Goal: Information Seeking & Learning: Learn about a topic

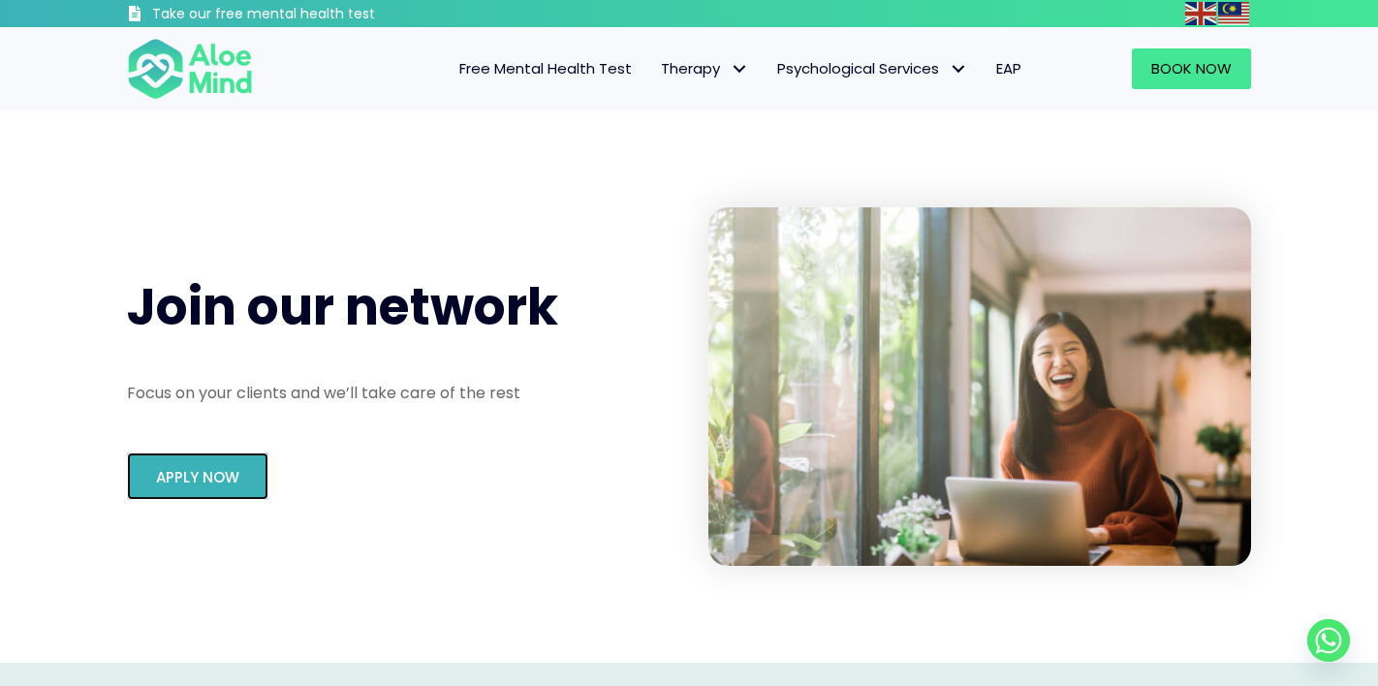
click at [178, 488] on link "Apply Now" at bounding box center [197, 476] width 141 height 47
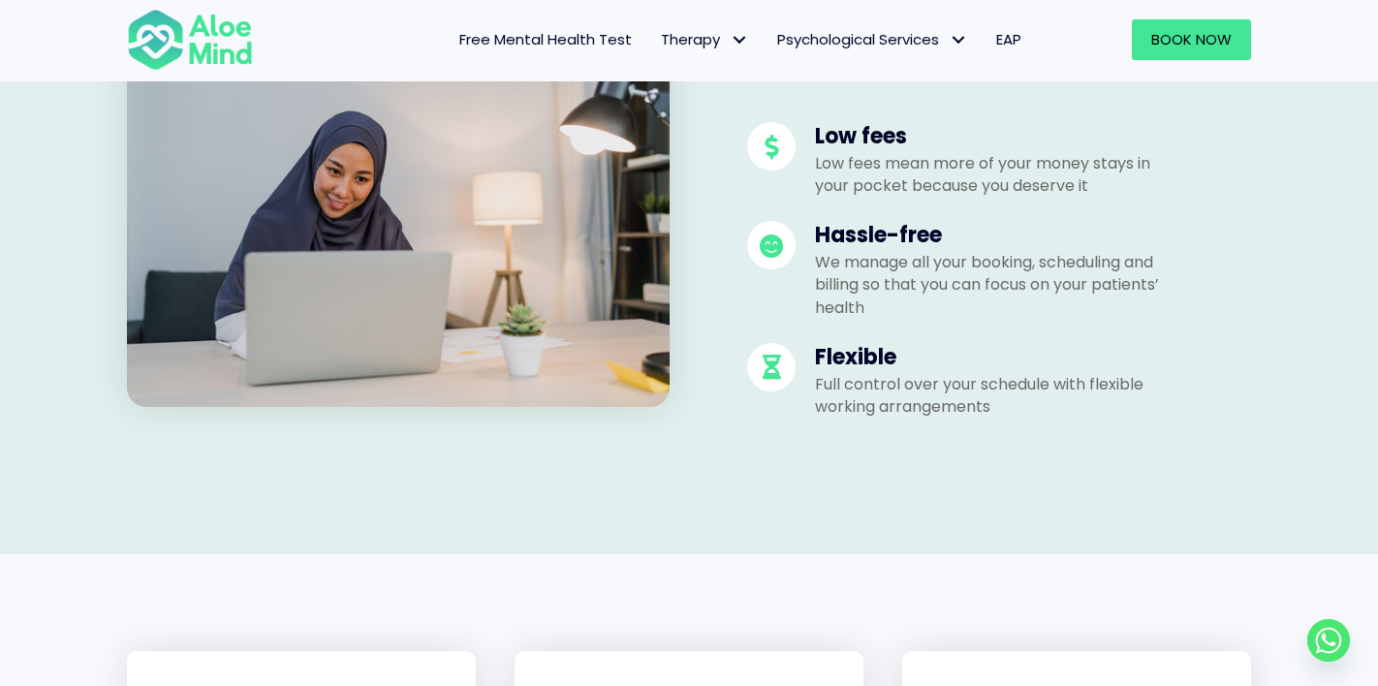
scroll to position [721, 0]
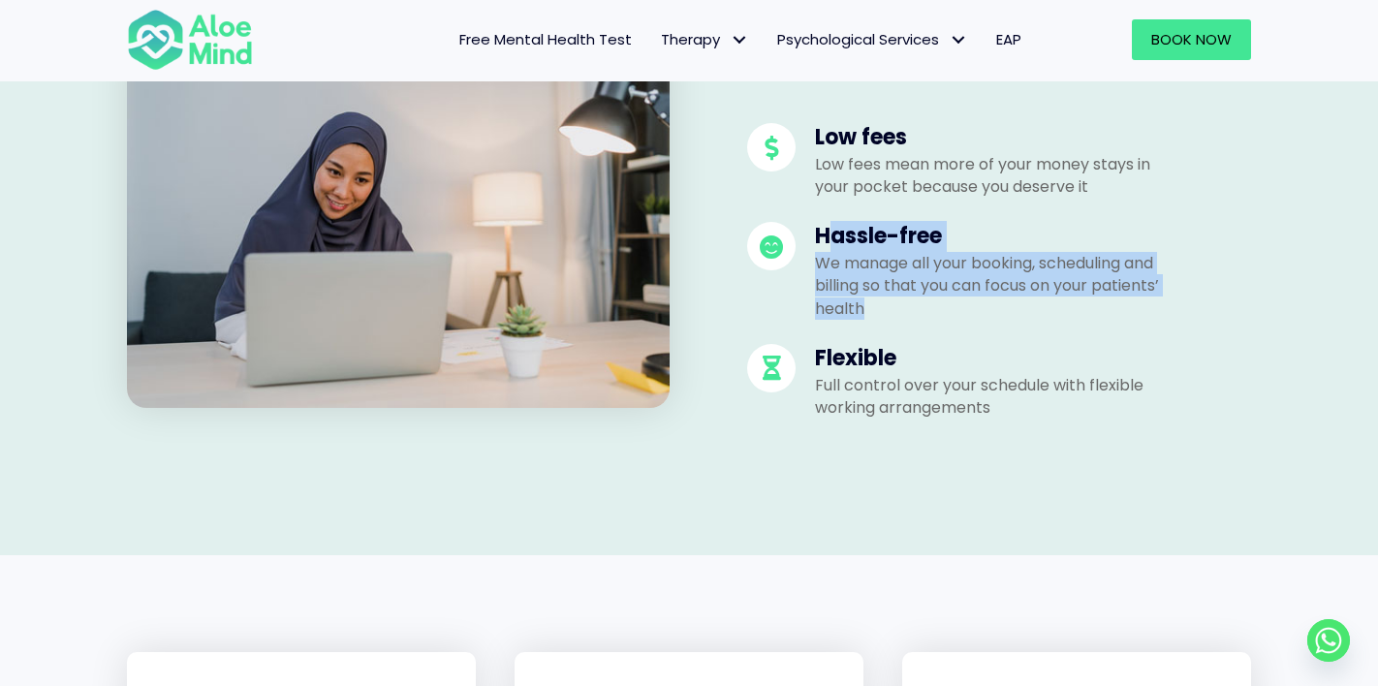
drag, startPoint x: 825, startPoint y: 237, endPoint x: 883, endPoint y: 322, distance: 102.4
click at [883, 322] on ul "Low fees Low fees mean more of your money stays in your pocket because you dese…" at bounding box center [960, 271] width 426 height 296
click at [910, 310] on p "We manage all your booking, scheduling and billing so that you can focus on you…" at bounding box center [994, 286] width 359 height 68
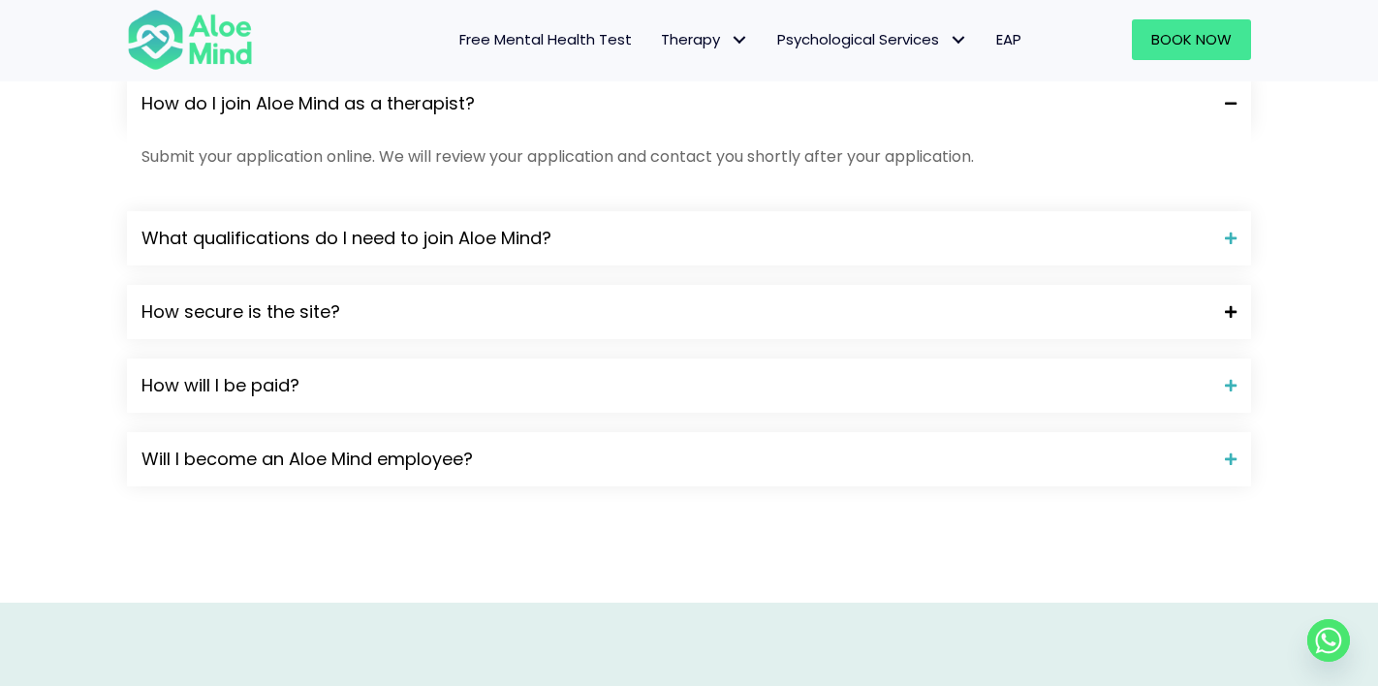
scroll to position [1781, 0]
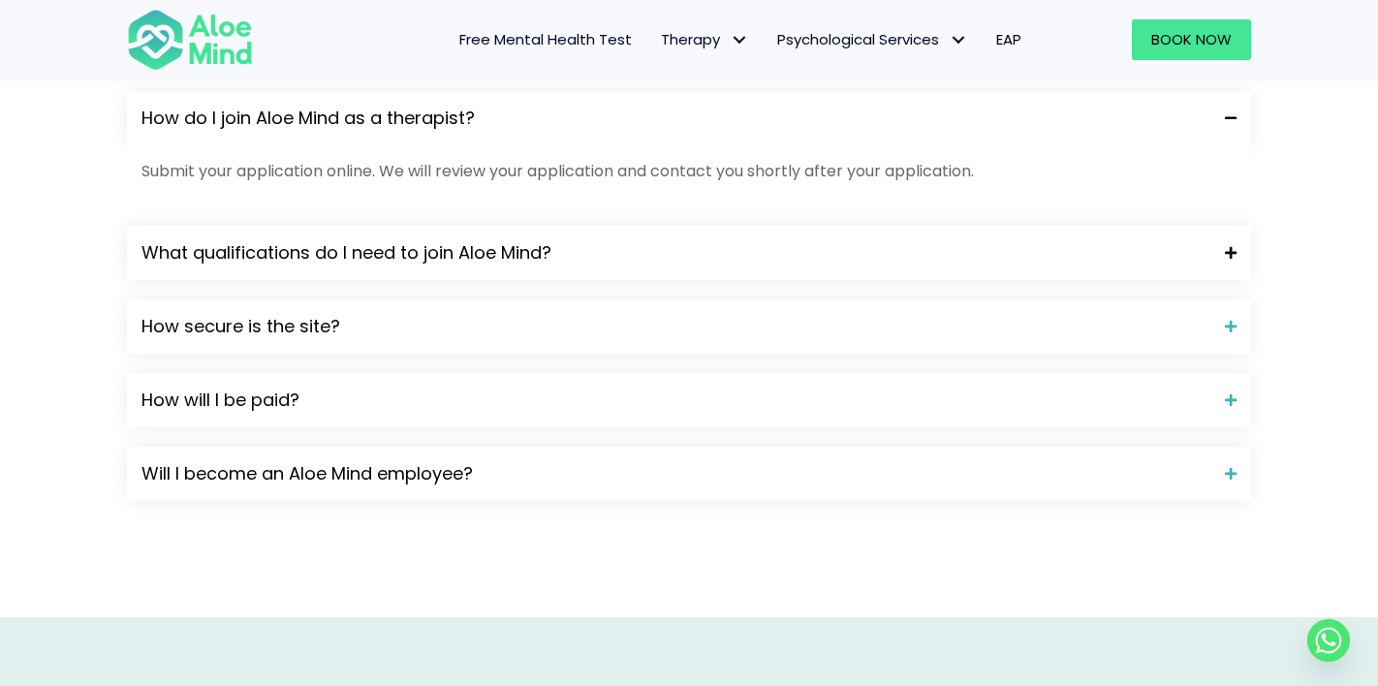
click at [457, 259] on span "What qualifications do I need to join Aloe Mind?" at bounding box center [675, 252] width 1069 height 25
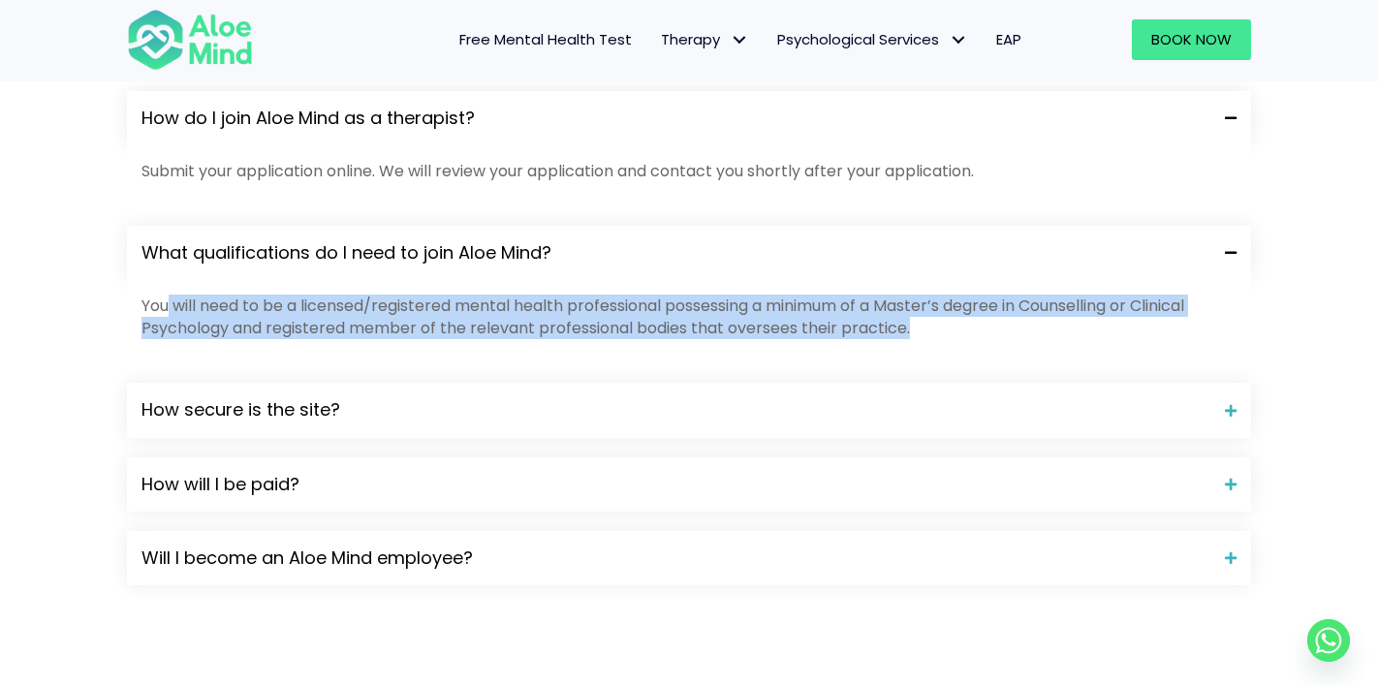
drag, startPoint x: 186, startPoint y: 298, endPoint x: 952, endPoint y: 338, distance: 766.6
click at [932, 343] on div "You will need to be a licensed/registered mental health professional possessing…" at bounding box center [689, 321] width 1124 height 83
click at [967, 325] on p "You will need to be a licensed/registered mental health professional possessing…" at bounding box center [688, 317] width 1095 height 45
drag, startPoint x: 905, startPoint y: 285, endPoint x: 944, endPoint y: 324, distance: 54.8
click at [944, 324] on div "You will need to be a licensed/registered mental health professional possessing…" at bounding box center [689, 321] width 1124 height 83
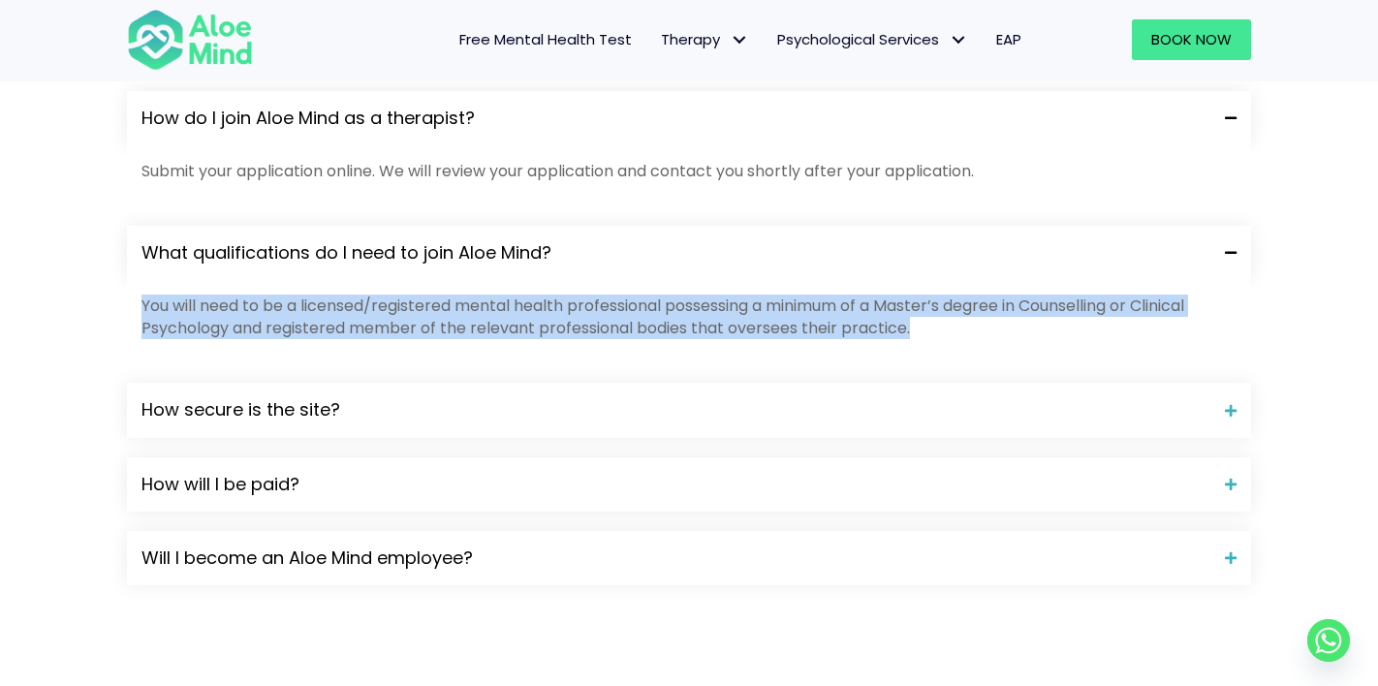
click at [944, 324] on p "You will need to be a licensed/registered mental health professional possessing…" at bounding box center [688, 317] width 1095 height 45
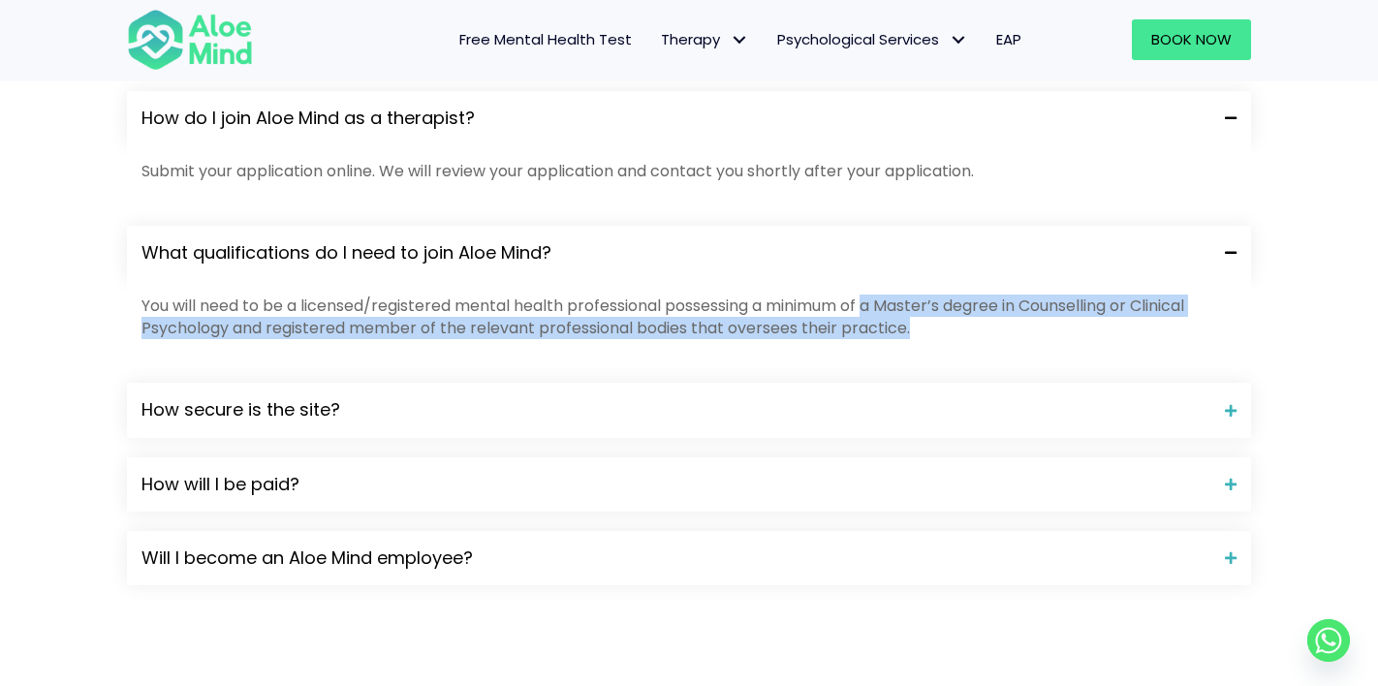
drag, startPoint x: 877, startPoint y: 300, endPoint x: 921, endPoint y: 319, distance: 47.3
click at [921, 319] on p "You will need to be a licensed/registered mental health professional possessing…" at bounding box center [688, 317] width 1095 height 45
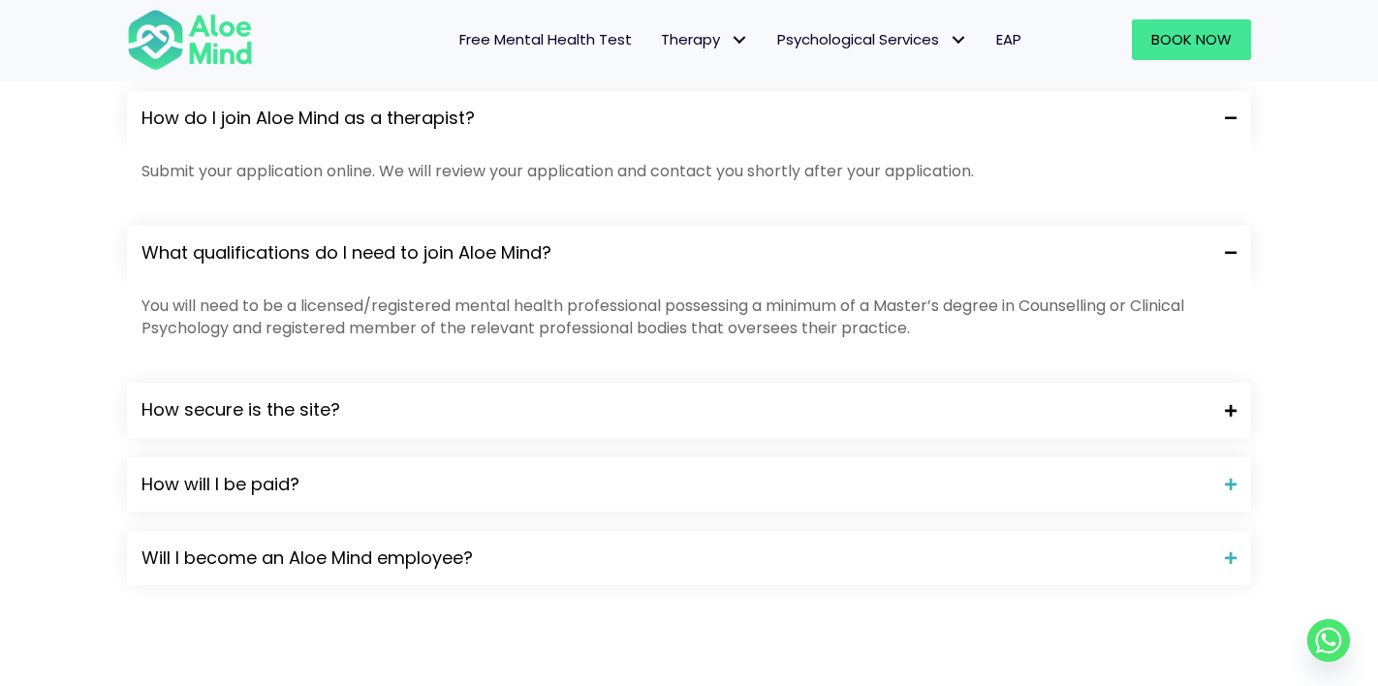
click at [245, 427] on div "How secure is the site?" at bounding box center [689, 410] width 1124 height 54
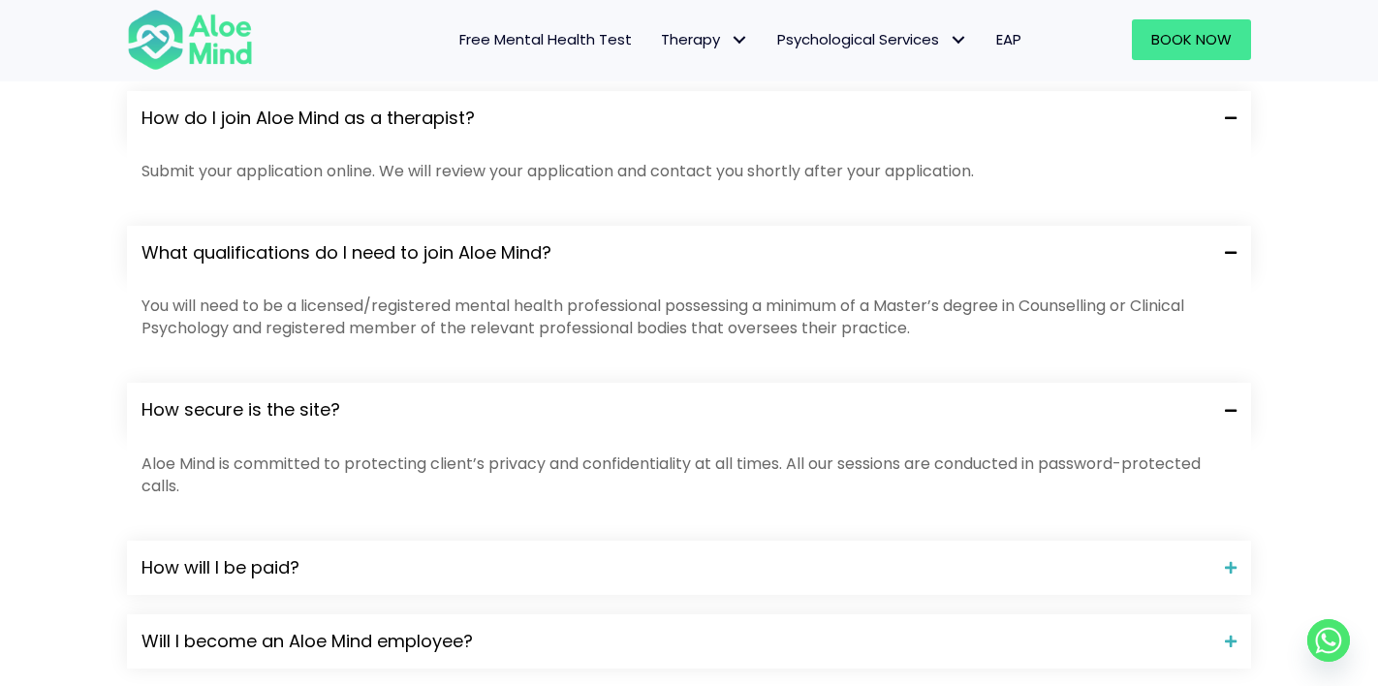
click at [245, 427] on div "How secure is the site?" at bounding box center [689, 410] width 1124 height 54
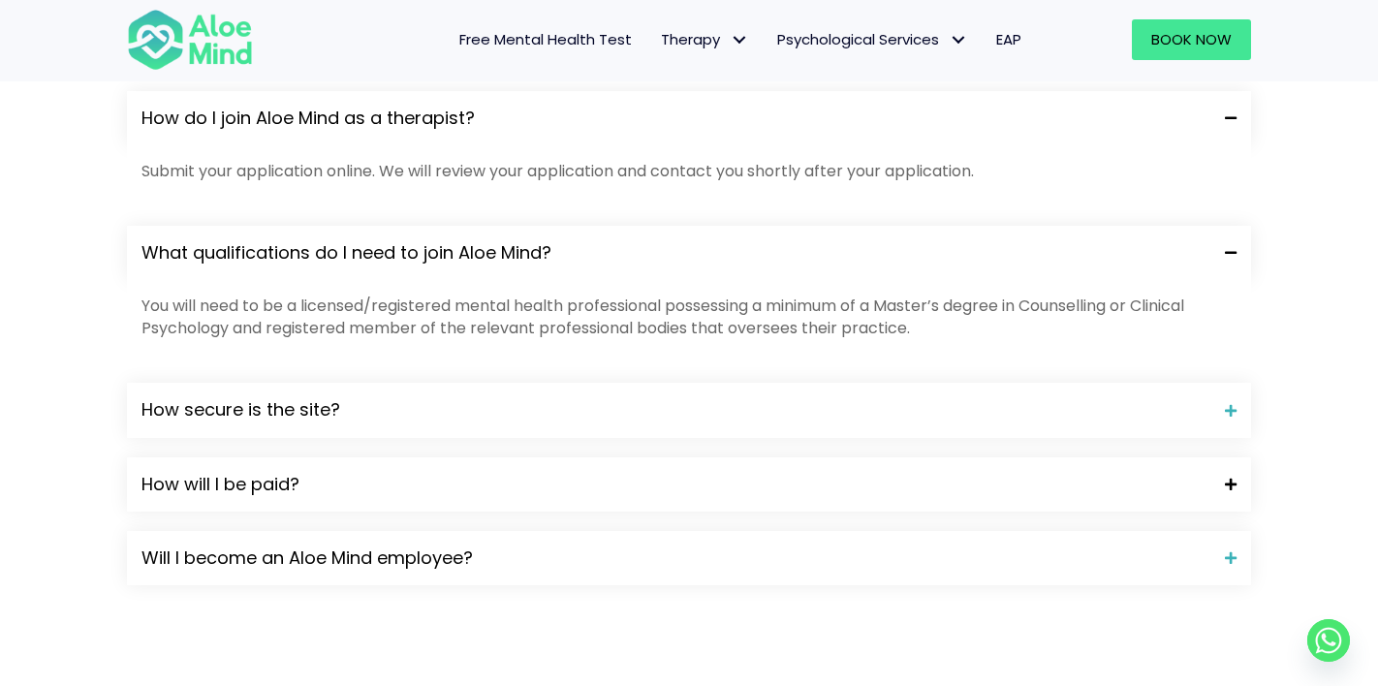
click at [258, 494] on span "How will I be paid?" at bounding box center [675, 484] width 1069 height 25
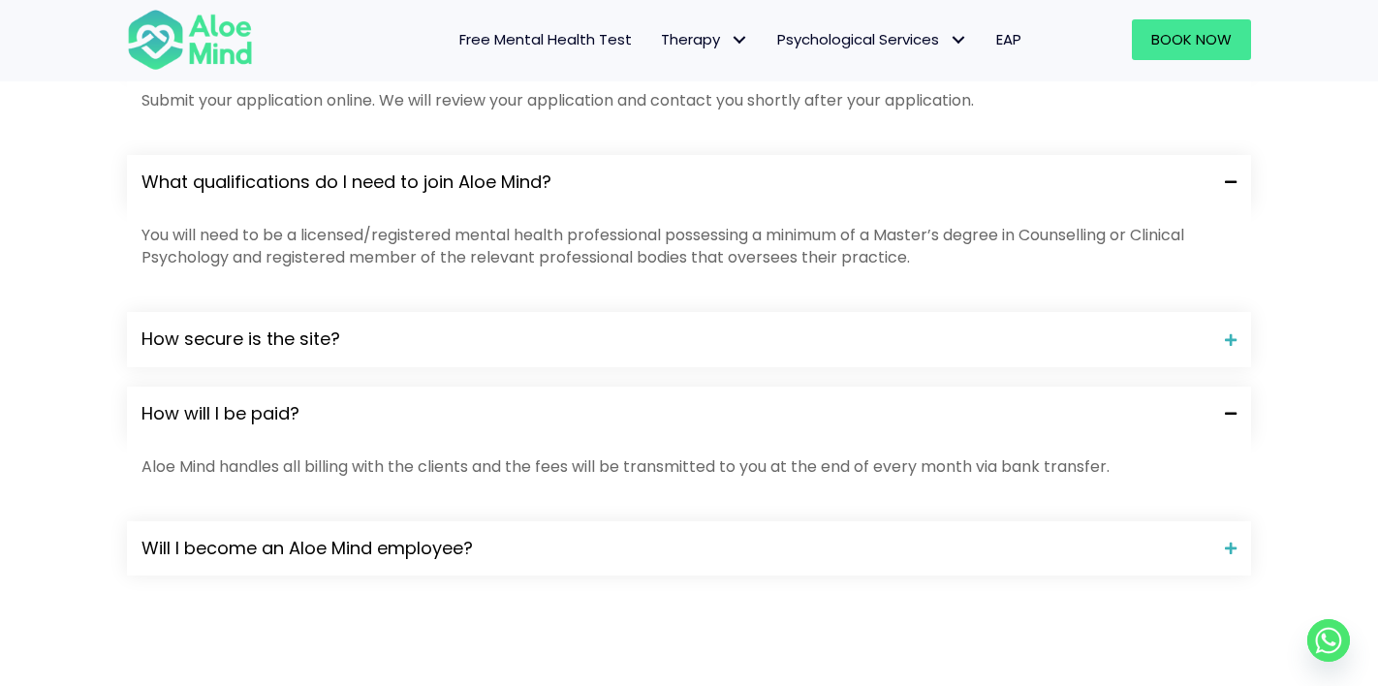
scroll to position [1961, 0]
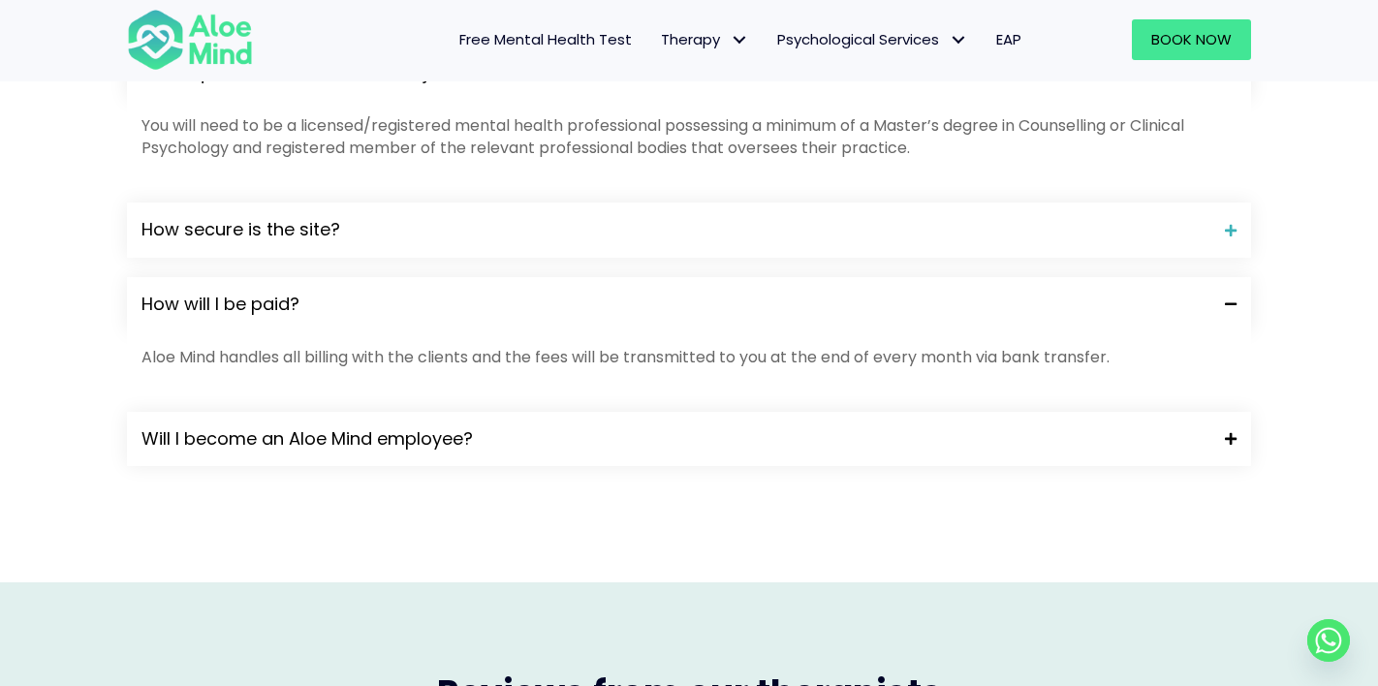
click at [294, 445] on span "Will I become an Aloe Mind employee?" at bounding box center [675, 438] width 1069 height 25
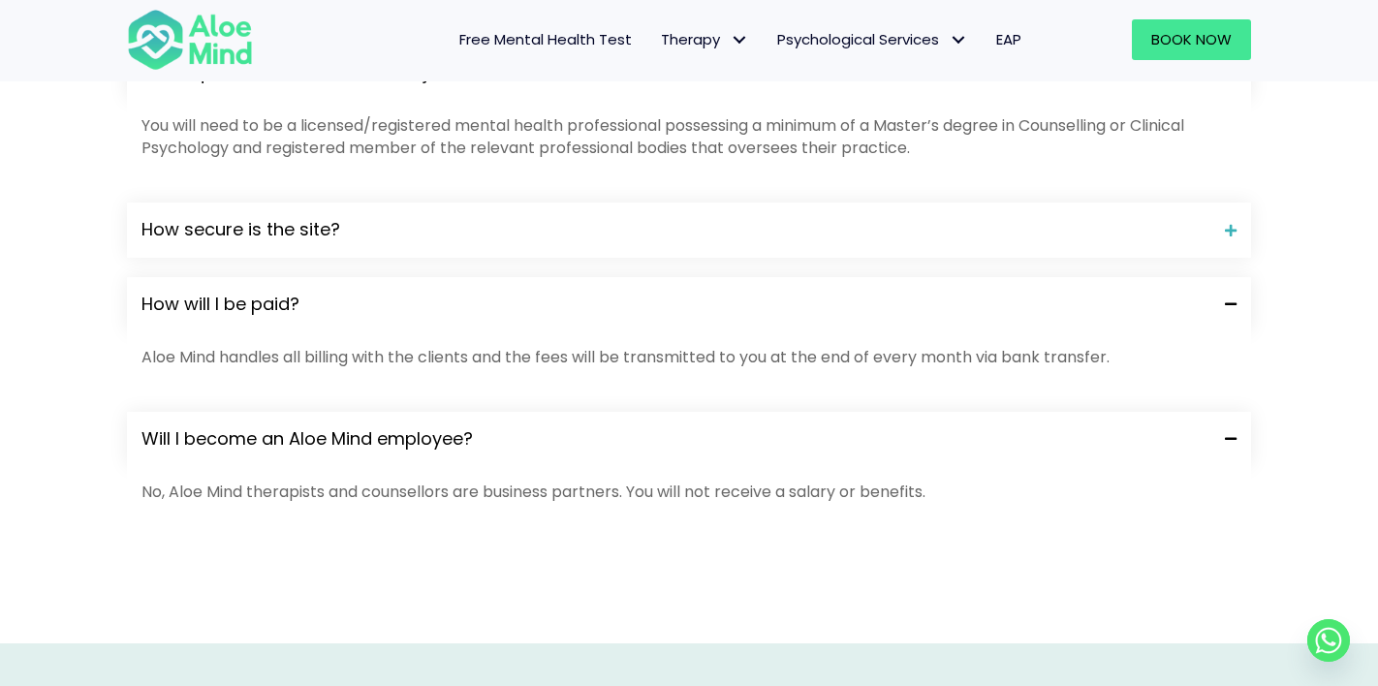
click at [294, 445] on span "Will I become an Aloe Mind employee?" at bounding box center [675, 438] width 1069 height 25
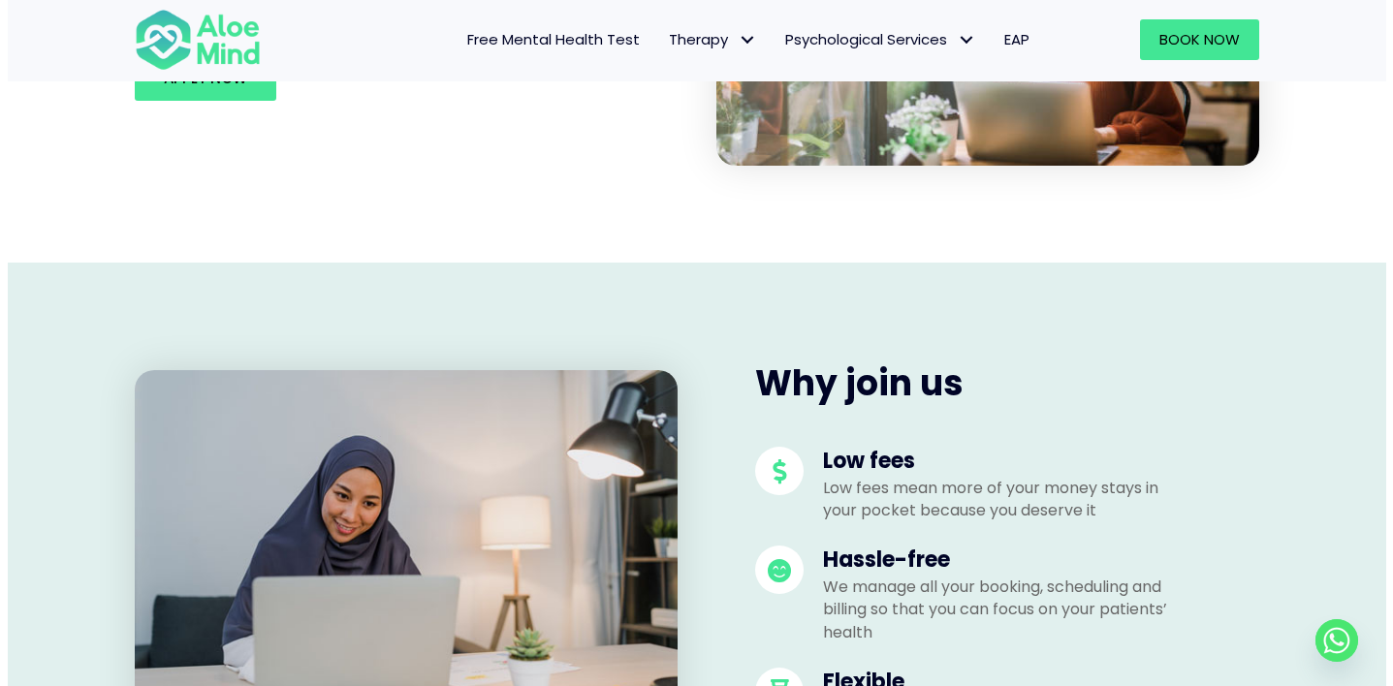
scroll to position [613, 0]
